Goal: Task Accomplishment & Management: Manage account settings

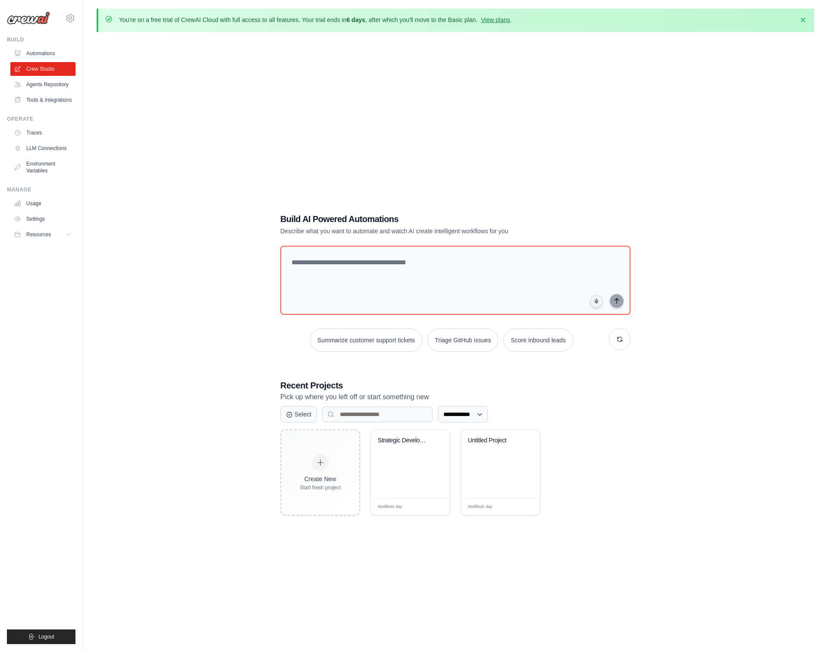
click at [147, 526] on div "**********" at bounding box center [455, 364] width 717 height 651
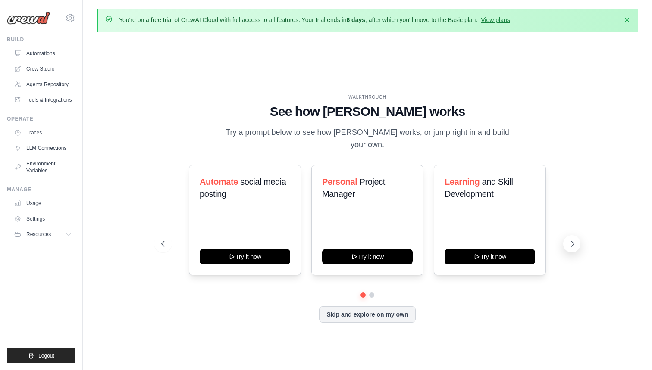
click at [575, 241] on icon at bounding box center [572, 244] width 9 height 9
click at [507, 19] on link "View plans" at bounding box center [495, 19] width 29 height 7
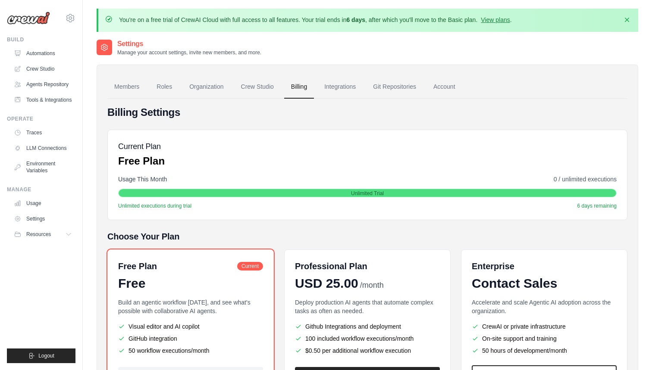
click at [523, 0] on main "You're on a free trial of CrewAI Cloud with full access to all features. Your t…" at bounding box center [367, 226] width 569 height 452
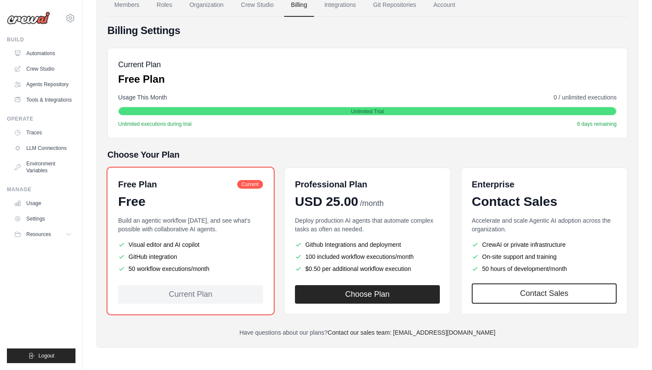
scroll to position [81, 0]
click at [36, 223] on link "Settings" at bounding box center [43, 219] width 65 height 14
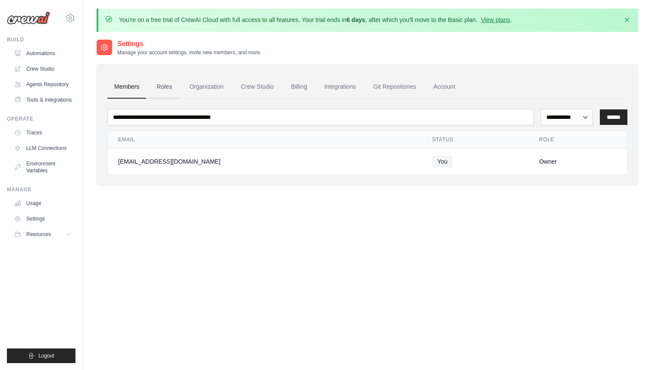
click at [162, 90] on link "Roles" at bounding box center [164, 86] width 29 height 23
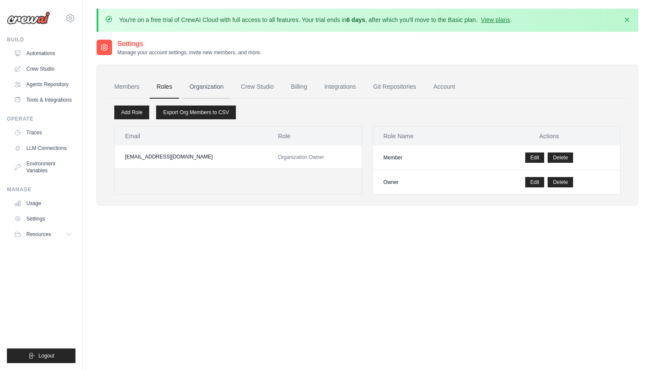
click at [207, 89] on link "Organization" at bounding box center [206, 86] width 48 height 23
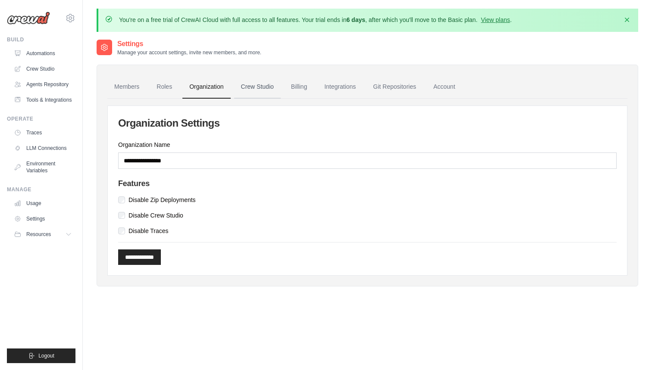
click at [244, 88] on link "Crew Studio" at bounding box center [257, 86] width 47 height 23
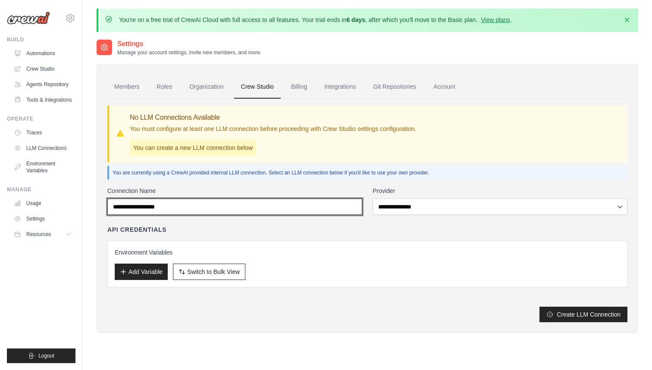
click at [344, 214] on input "Connection Name" at bounding box center [234, 207] width 255 height 16
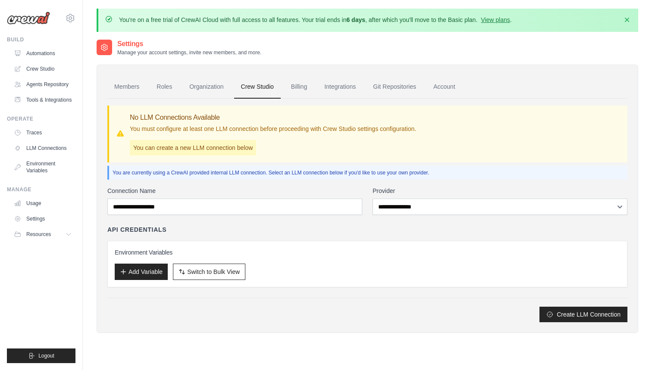
click at [469, 215] on div "**********" at bounding box center [367, 255] width 520 height 136
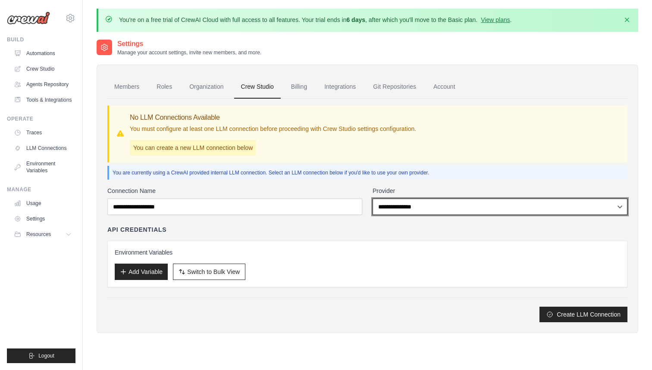
select select "*********"
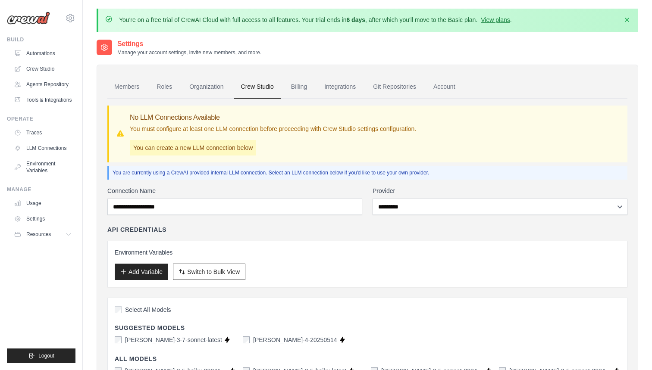
click at [356, 228] on div "API Credentials" at bounding box center [367, 229] width 520 height 9
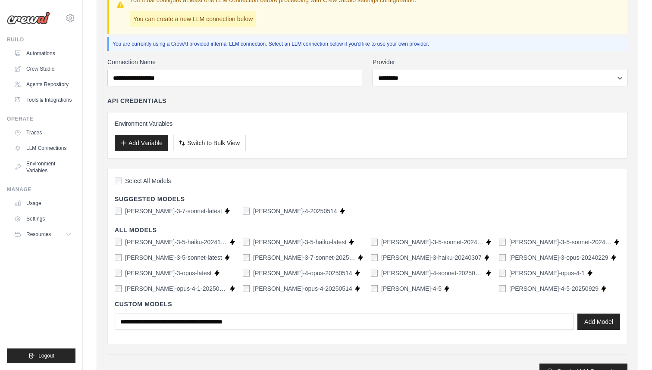
scroll to position [145, 0]
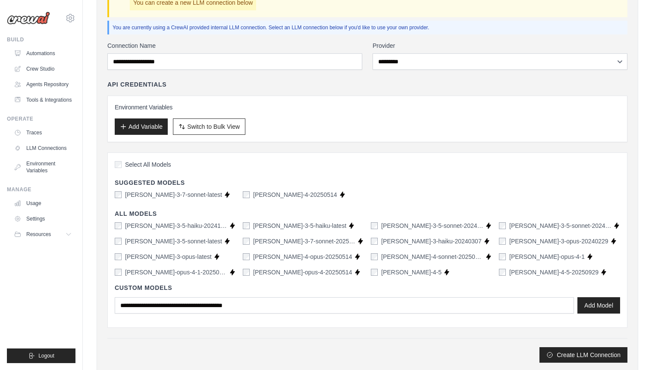
click at [123, 166] on label "Select All Models" at bounding box center [143, 164] width 56 height 9
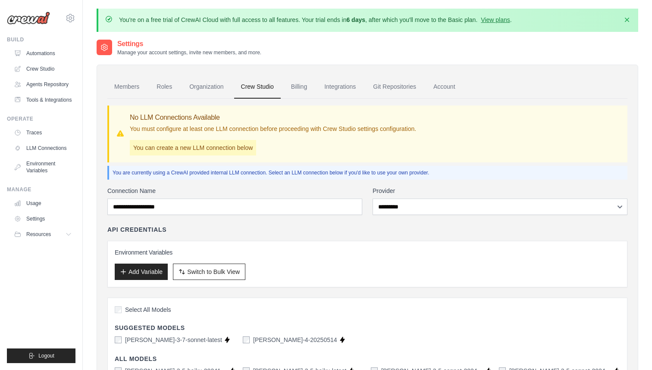
scroll to position [0, 0]
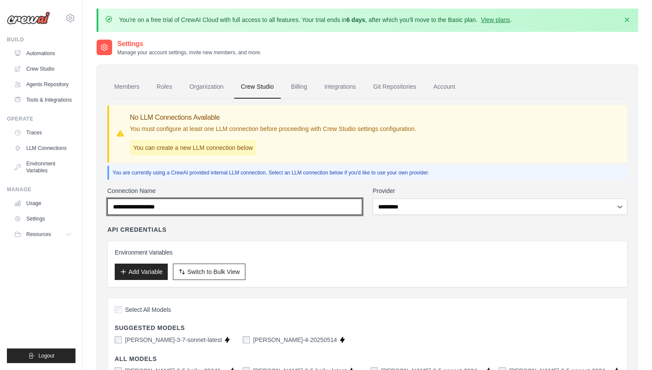
click at [230, 211] on input "Connection Name" at bounding box center [234, 207] width 255 height 16
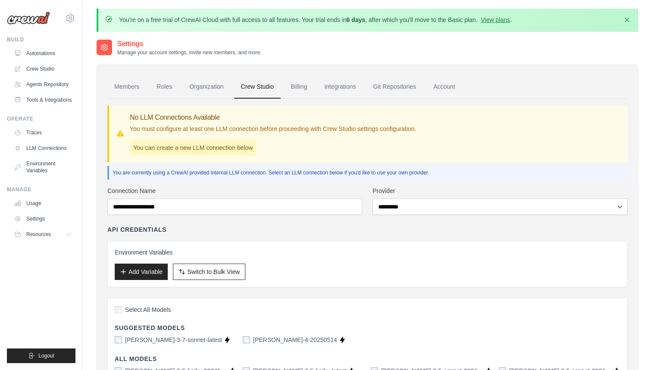
click at [269, 242] on div "Environment Variables Add Variable Switch to Bulk View Switch to Table View" at bounding box center [367, 264] width 520 height 47
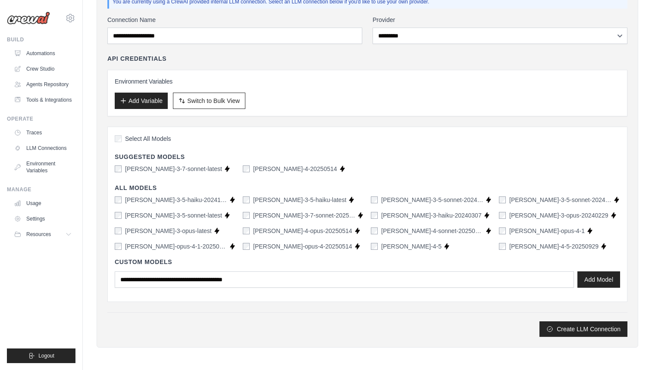
scroll to position [171, 0]
click at [572, 329] on button "Create LLM Connection" at bounding box center [583, 330] width 88 height 16
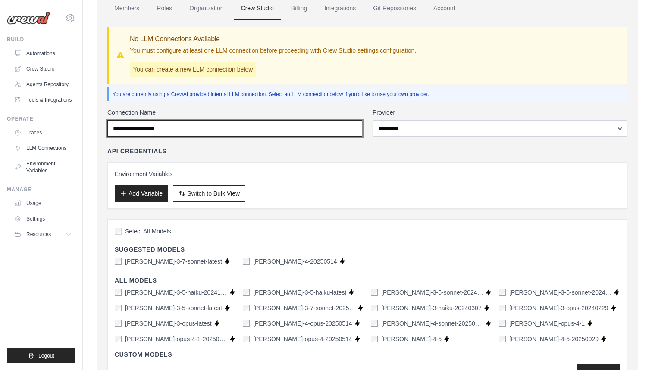
scroll to position [78, 0]
type input "*********"
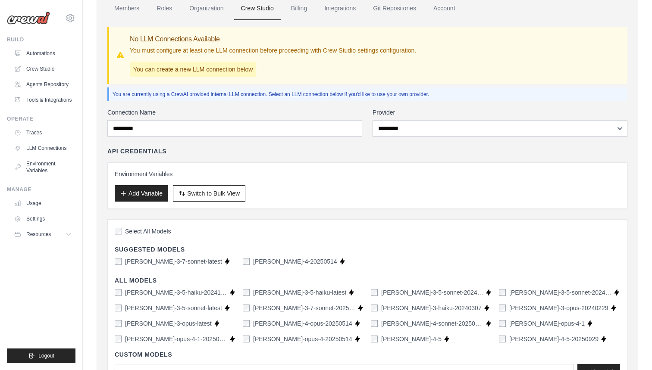
click at [271, 152] on div "API Credentials" at bounding box center [367, 151] width 520 height 9
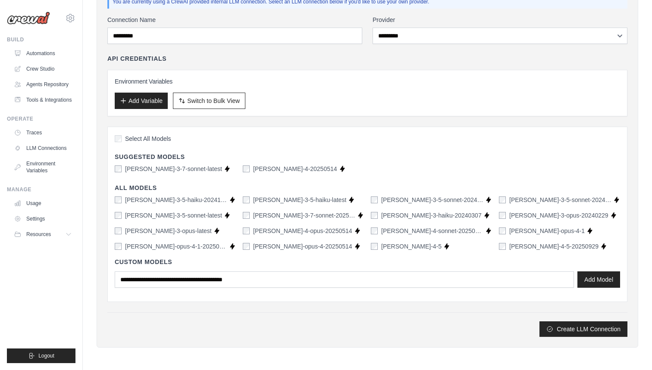
scroll to position [171, 0]
click at [148, 78] on h3 "Environment Variables" at bounding box center [367, 82] width 505 height 9
click at [133, 97] on button "Add Variable" at bounding box center [141, 101] width 53 height 16
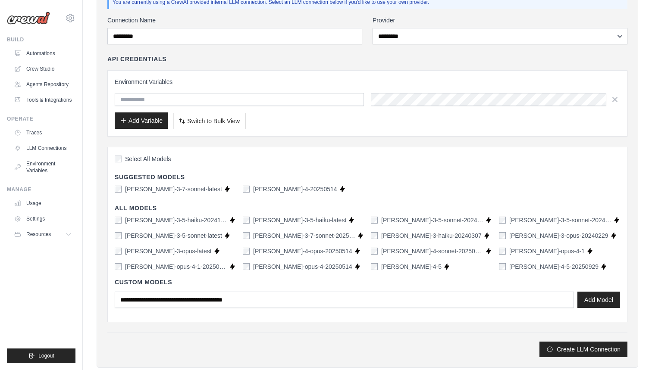
click at [126, 116] on button "Add Variable" at bounding box center [141, 121] width 53 height 16
click at [127, 121] on button "Add Variable" at bounding box center [141, 121] width 53 height 16
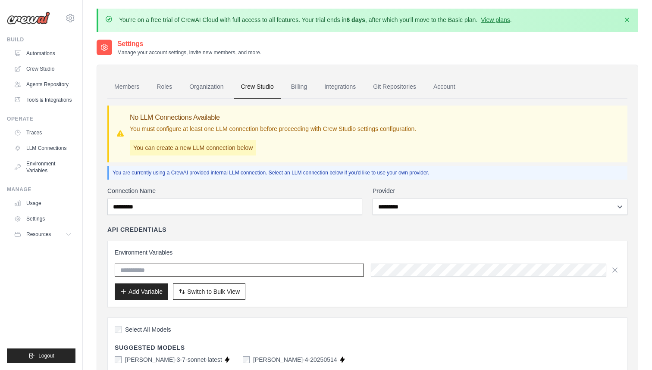
scroll to position [0, 0]
